Goal: Information Seeking & Learning: Understand process/instructions

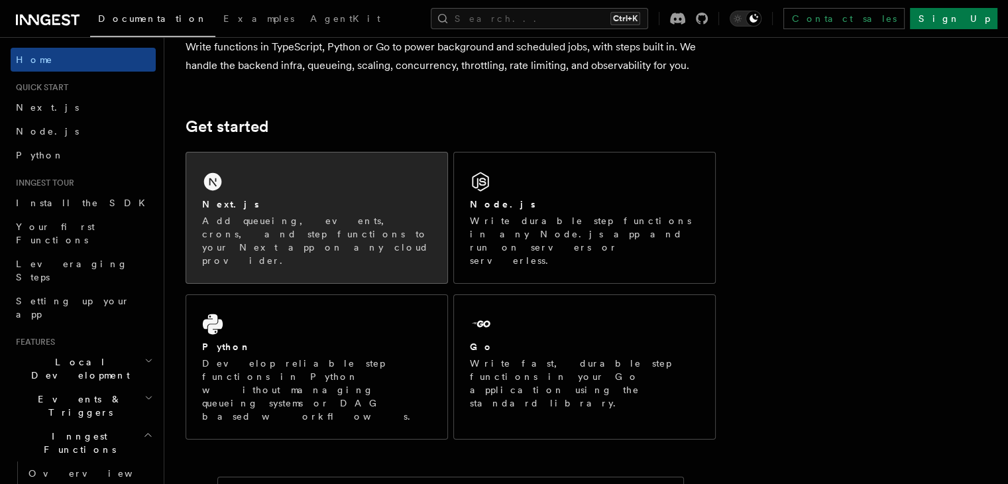
scroll to position [125, 0]
click at [296, 192] on div "Next.js Add queueing, events, crons, and step functions to your Next app on any…" at bounding box center [316, 217] width 261 height 131
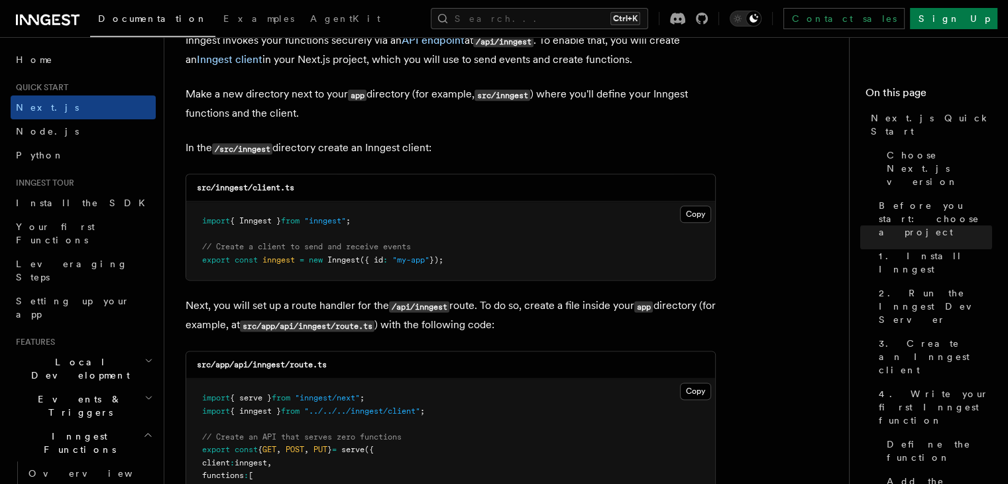
scroll to position [1617, 0]
click at [690, 215] on button "Copy Copied" at bounding box center [695, 213] width 31 height 17
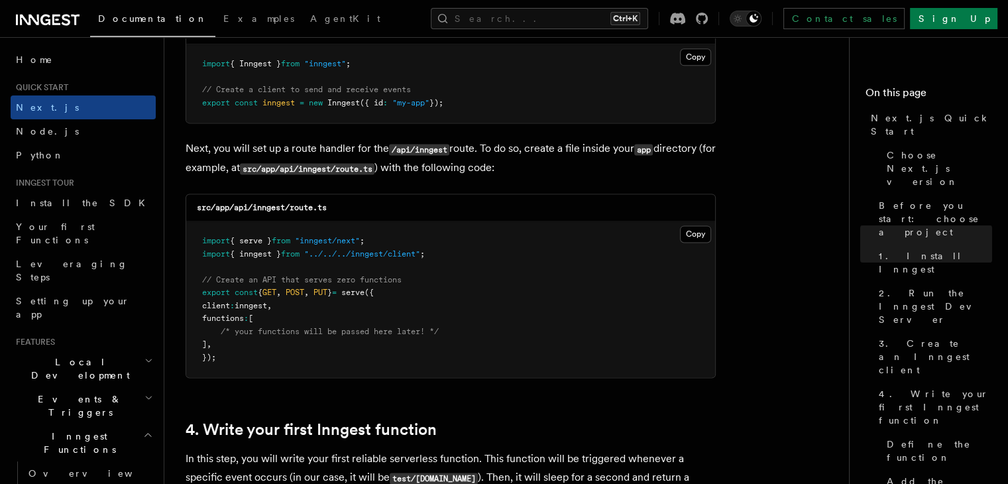
scroll to position [1776, 0]
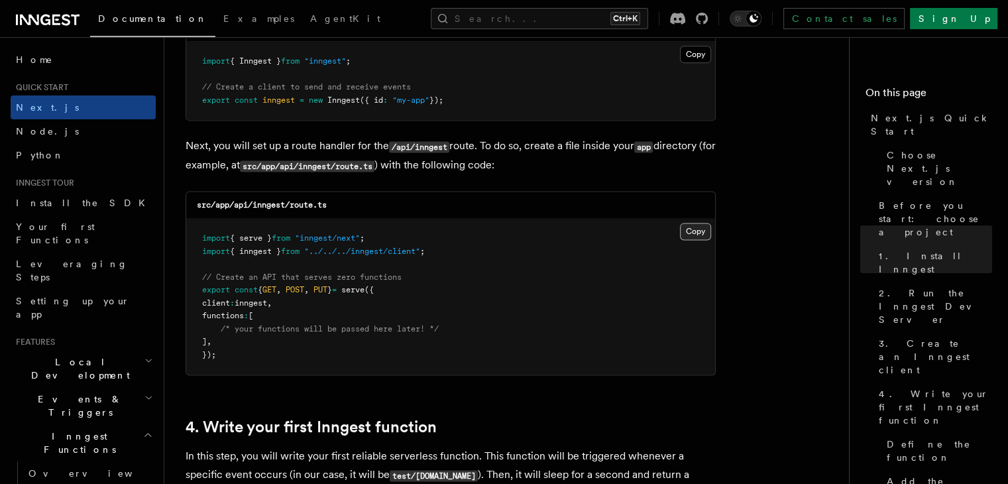
click at [694, 229] on button "Copy Copied" at bounding box center [695, 231] width 31 height 17
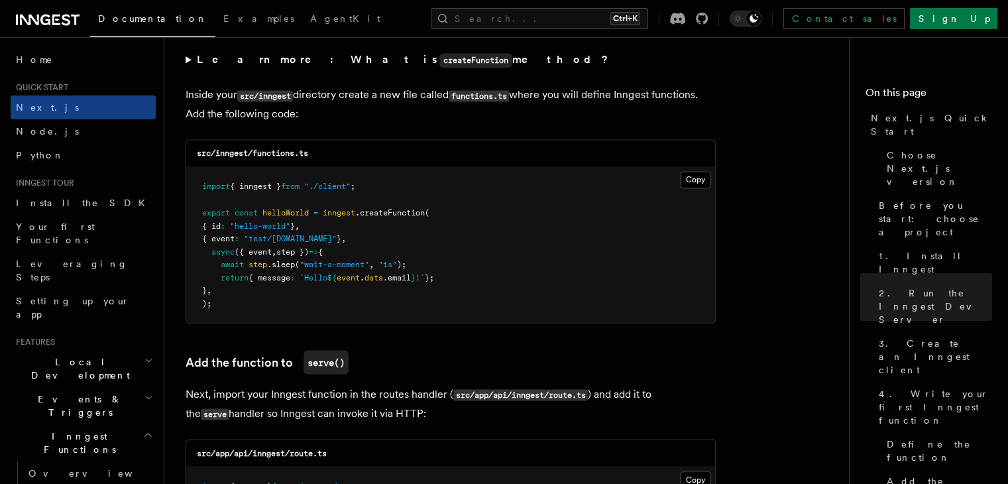
scroll to position [2321, 0]
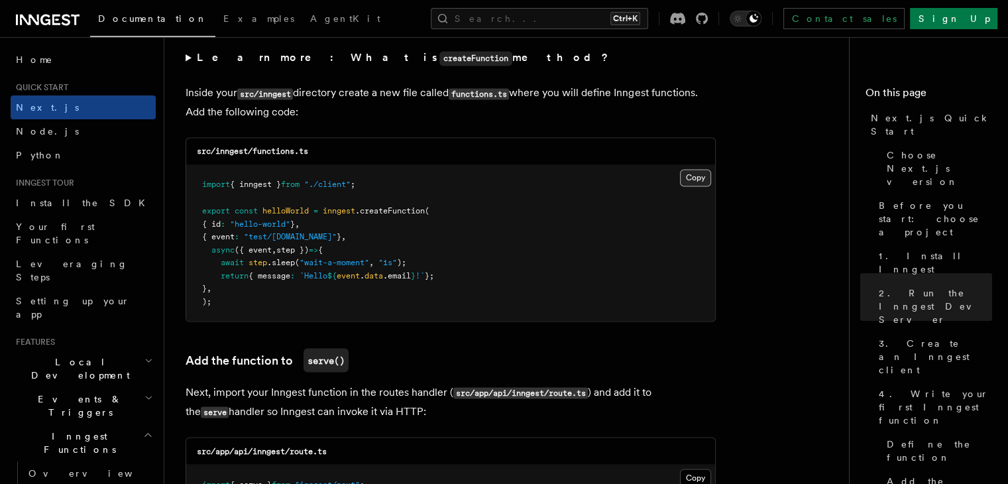
click at [695, 174] on button "Copy Copied" at bounding box center [695, 177] width 31 height 17
